Goal: Transaction & Acquisition: Purchase product/service

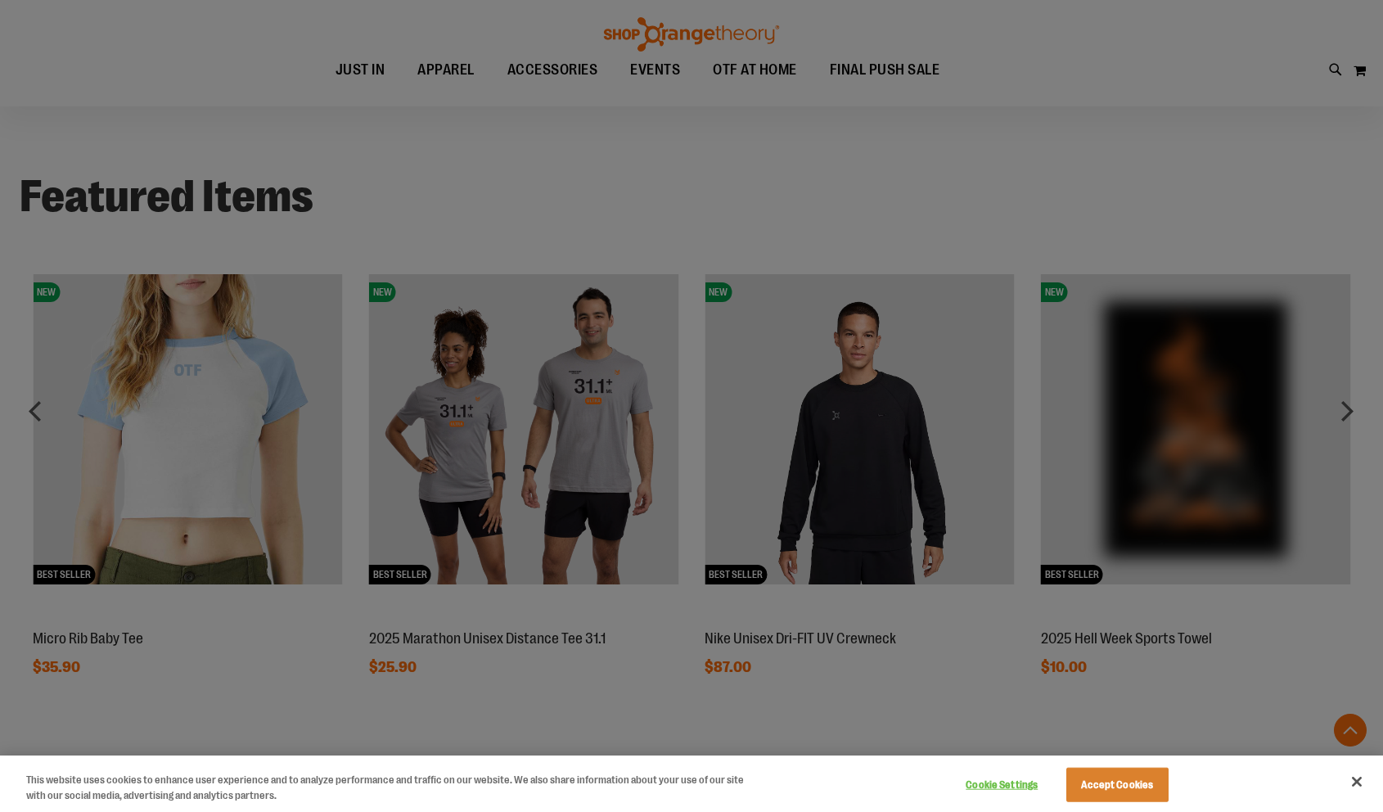
scroll to position [1275, 0]
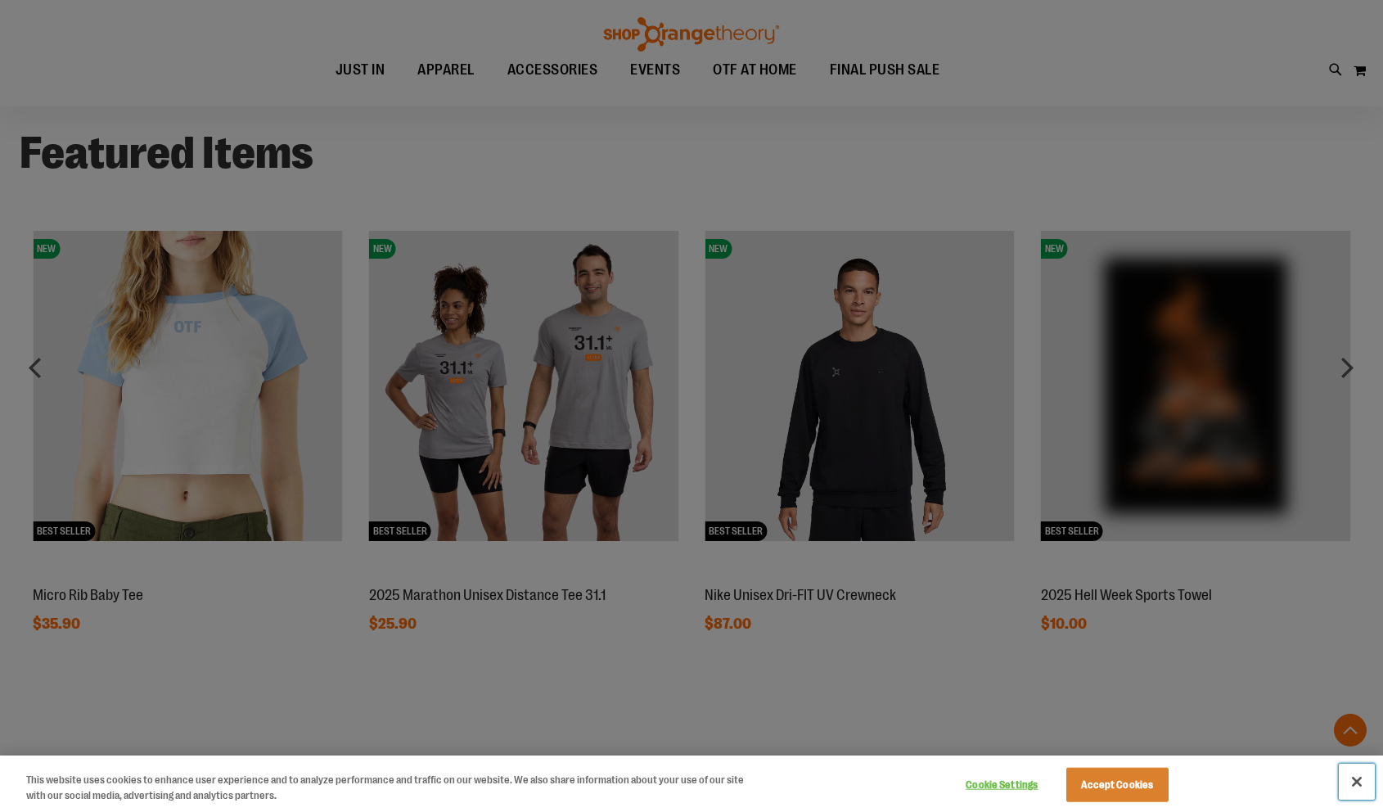
click at [1363, 782] on button "Close" at bounding box center [1357, 782] width 36 height 36
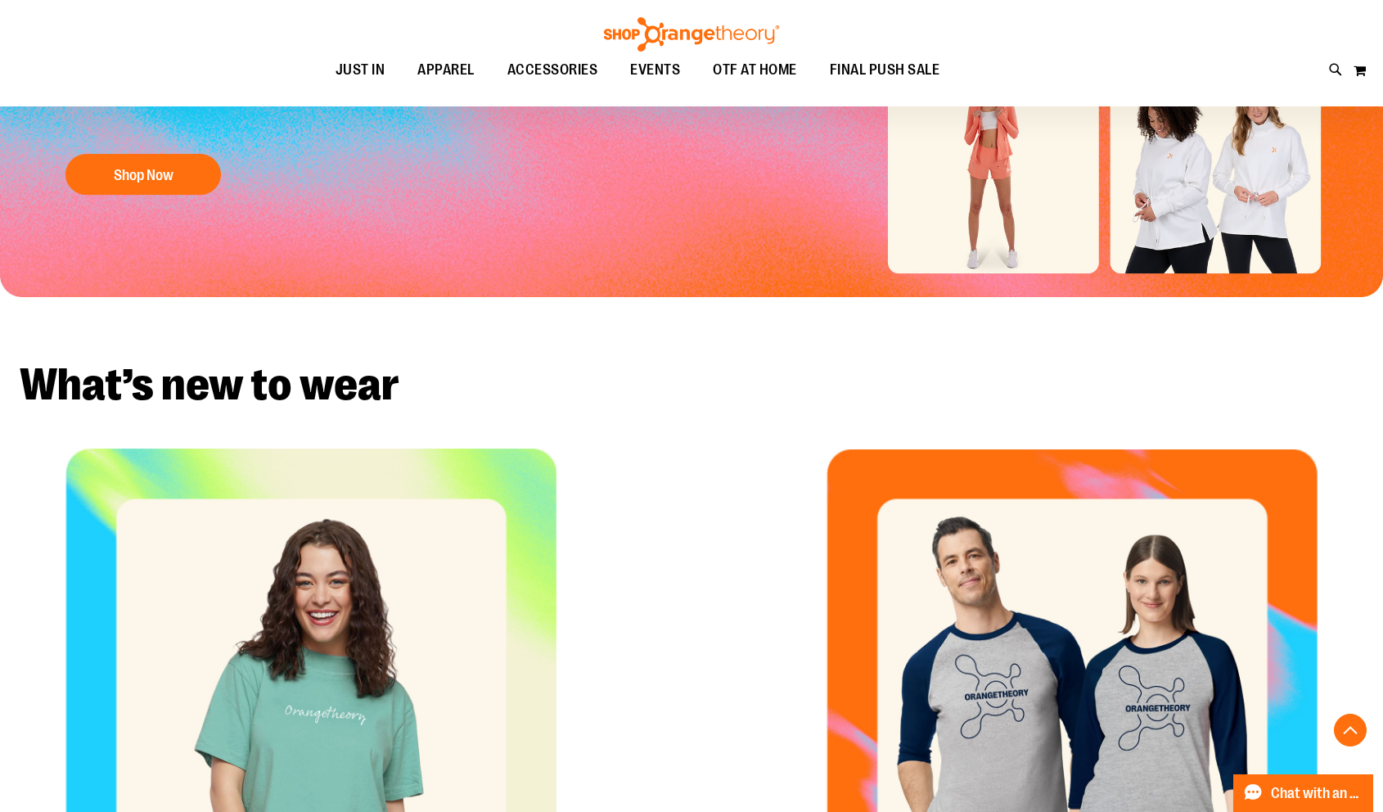
scroll to position [0, 0]
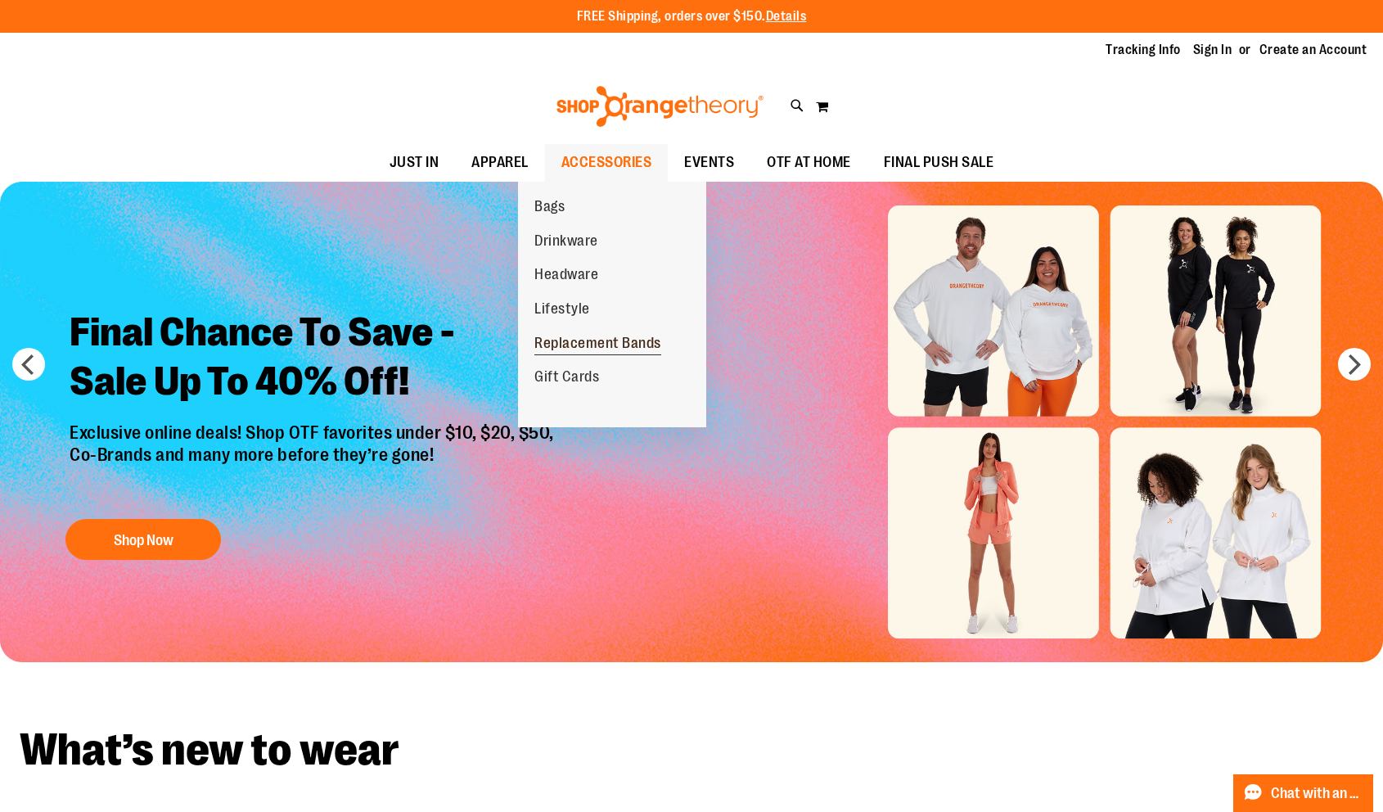
click at [603, 339] on span "Replacement Bands" at bounding box center [597, 345] width 127 height 20
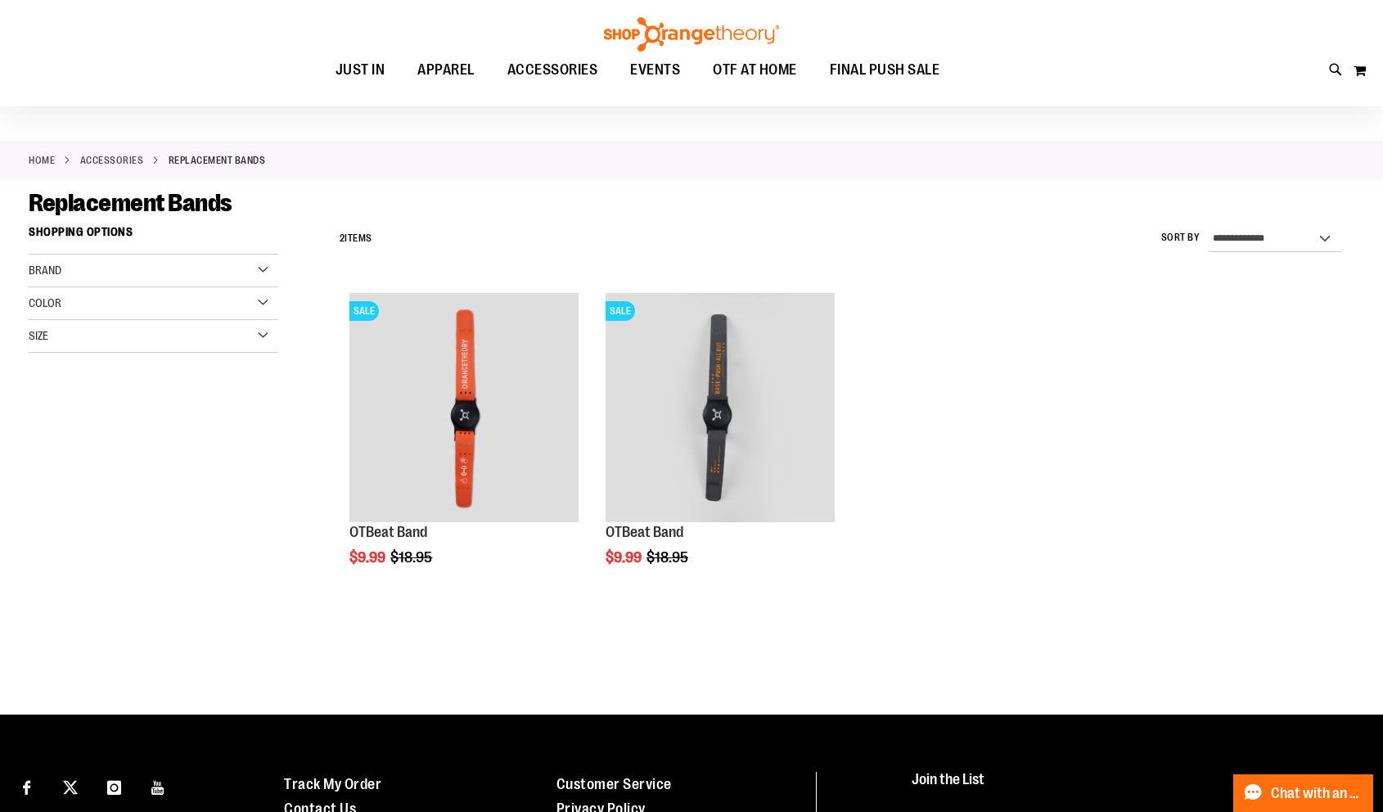
scroll to position [42, 0]
